Goal: Find specific page/section: Find specific page/section

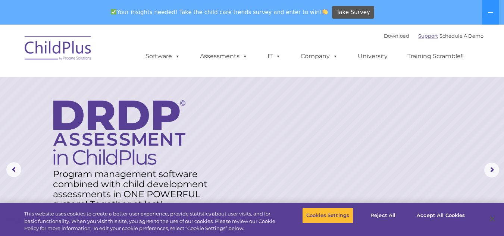
select select "MEDIUM"
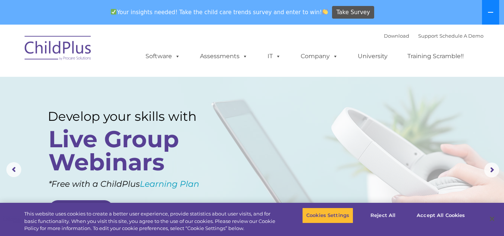
click at [490, 14] on icon at bounding box center [491, 12] width 6 height 6
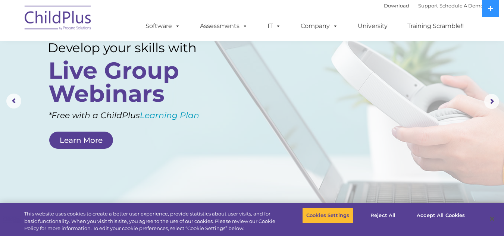
scroll to position [44, 0]
click at [440, 215] on button "Accept All Cookies" at bounding box center [441, 216] width 56 height 16
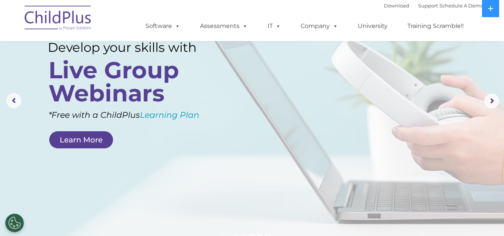
scroll to position [0, 0]
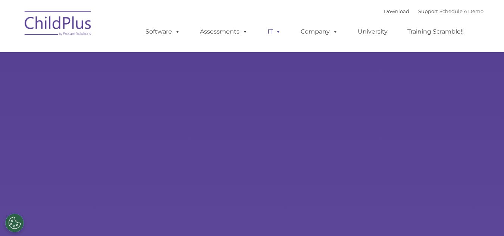
type input ""
select select "MEDIUM"
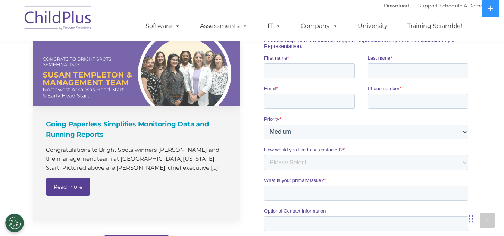
scroll to position [501, 0]
